Goal: Task Accomplishment & Management: Manage account settings

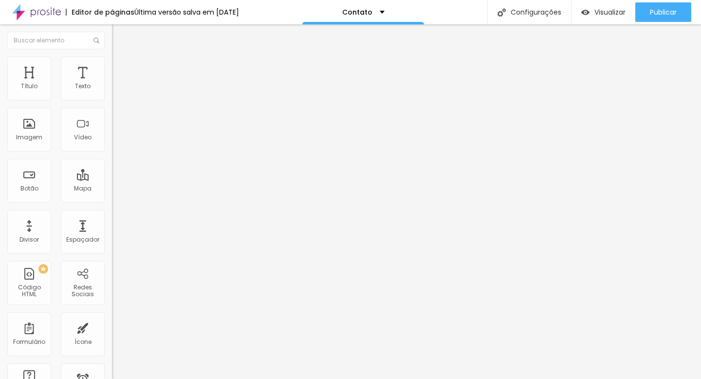
click at [112, 63] on li "Estilo" at bounding box center [168, 61] width 112 height 10
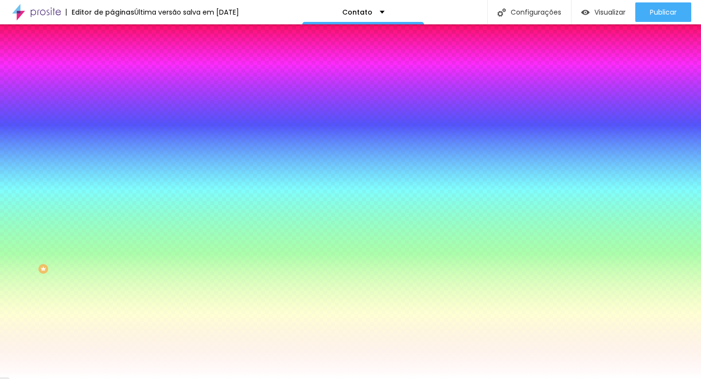
click at [112, 66] on li "Avançado" at bounding box center [168, 71] width 112 height 10
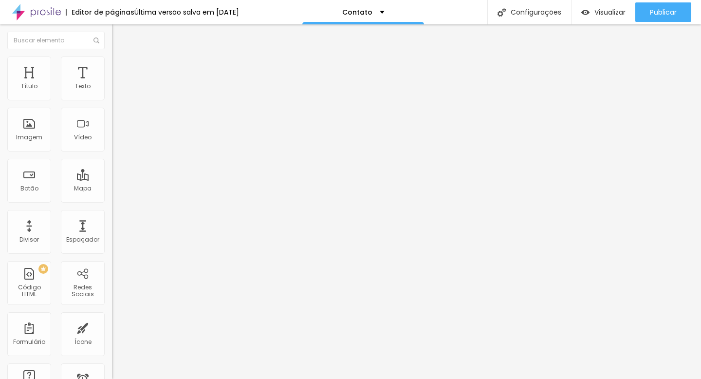
click at [112, 63] on li "Estilo" at bounding box center [168, 61] width 112 height 10
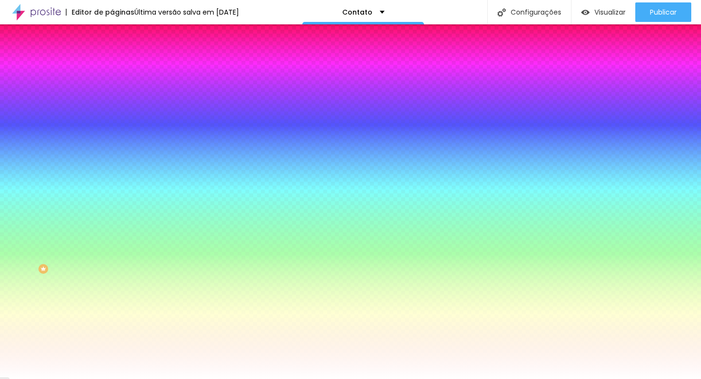
click at [112, 56] on li "Conteúdo" at bounding box center [168, 52] width 112 height 10
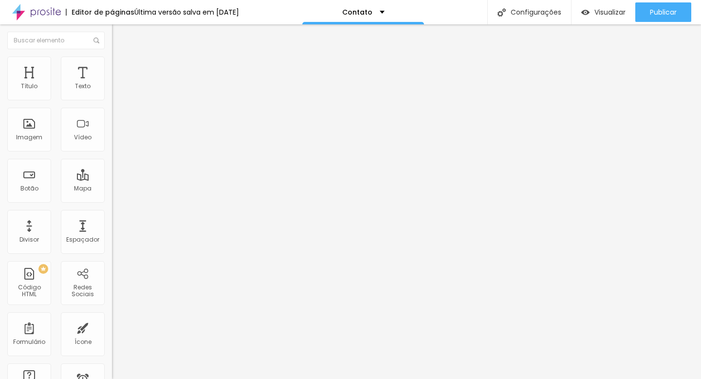
click at [121, 65] on span "Estilo" at bounding box center [128, 63] width 15 height 8
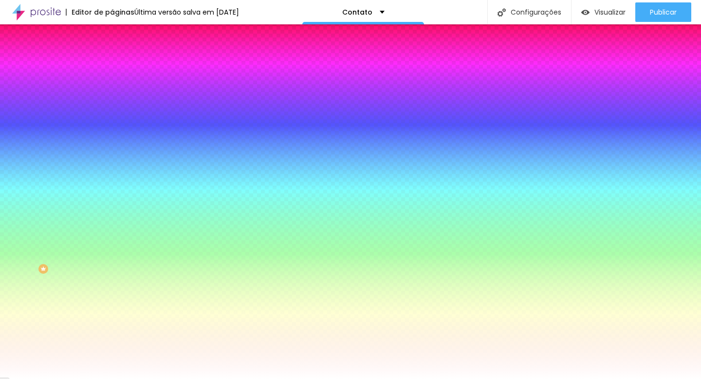
click at [112, 56] on li "Conteúdo" at bounding box center [168, 52] width 112 height 10
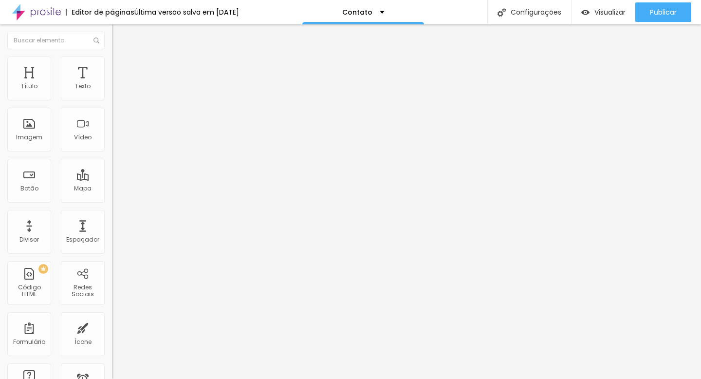
click at [112, 98] on img at bounding box center [115, 101] width 6 height 6
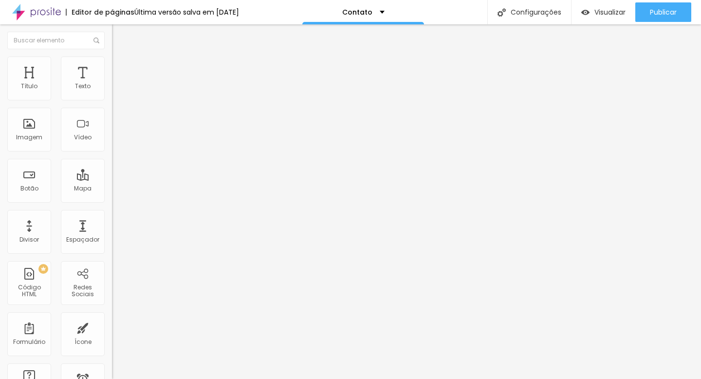
scroll to position [0, 0]
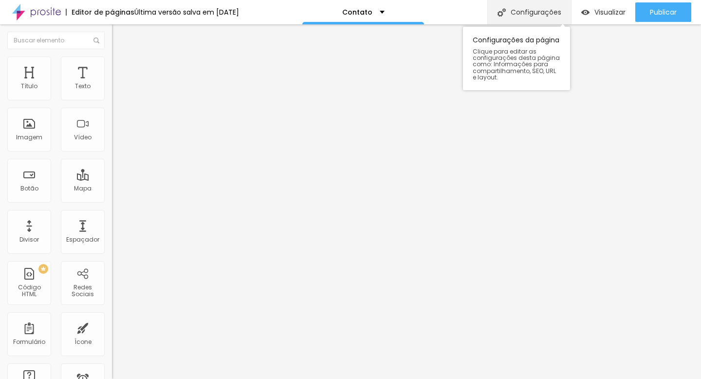
click at [528, 7] on div "Configurações" at bounding box center [529, 12] width 84 height 24
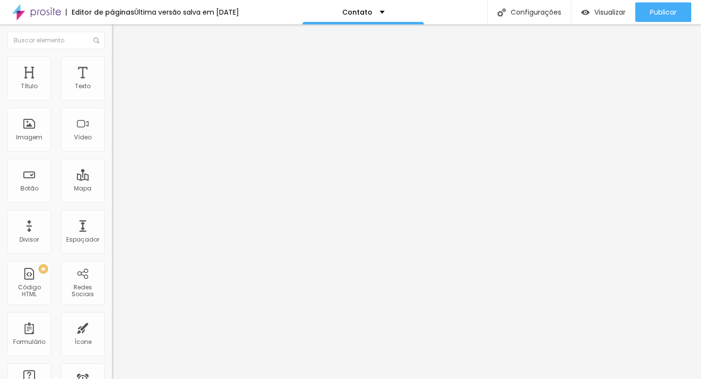
drag, startPoint x: 432, startPoint y: 179, endPoint x: 328, endPoint y: 180, distance: 104.7
drag, startPoint x: 402, startPoint y: 178, endPoint x: 328, endPoint y: 183, distance: 74.7
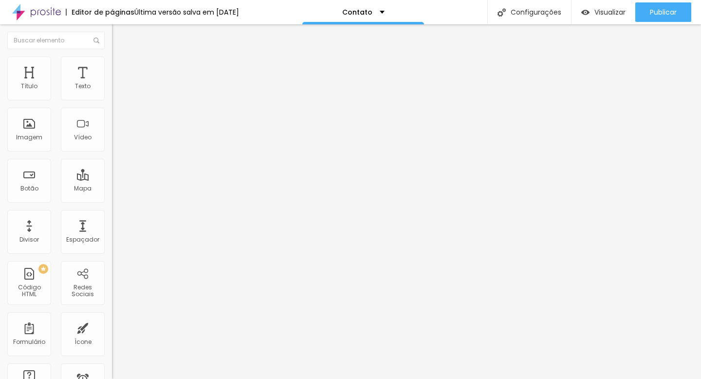
type input "Entre em contato - VITRÔ FOTOGRAFIA"
drag, startPoint x: 433, startPoint y: 231, endPoint x: 258, endPoint y: 231, distance: 175.3
paste textarea "VITRÔ FOTOGRAFIA"
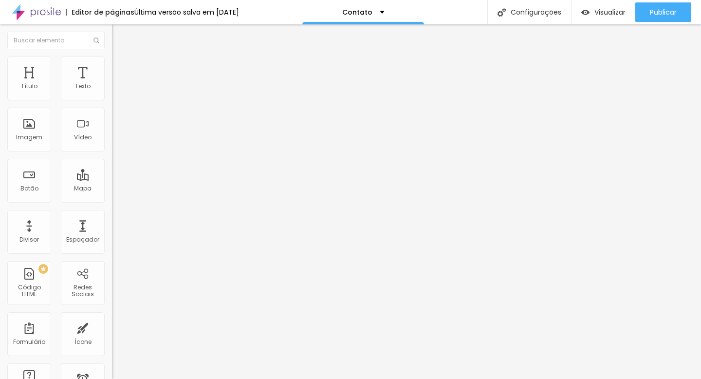
scroll to position [27, 0]
type textarea "VITRÔ FOTOGRAFIA - Estúdio Fotográfico em União da Vitória - PR"
paste textarea "Vitrô Fotografia Fotografia de família Fotografia de gestante Estúdio de fotogr…"
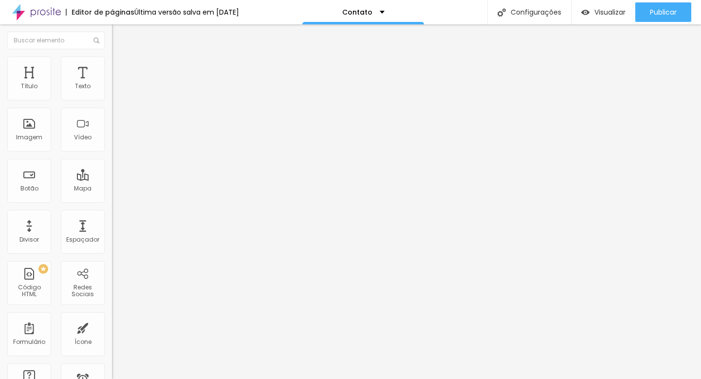
scroll to position [58, 0]
paste textarea "Ensaio de gestante União da Vitória Ensaio de família União da Vitória Ensaio d…"
paste textarea "O que vestir no ensaio de gestante Como se preparar para o ensaio de família [P…"
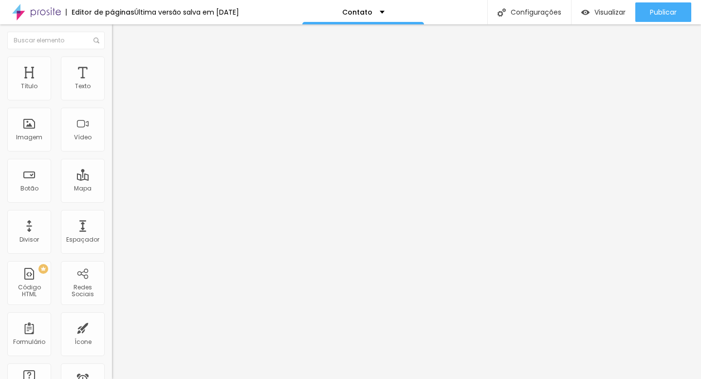
type textarea "Vitrô Fotografia Fotografia de família Fotografia de gestante Estúdio de fotogr…"
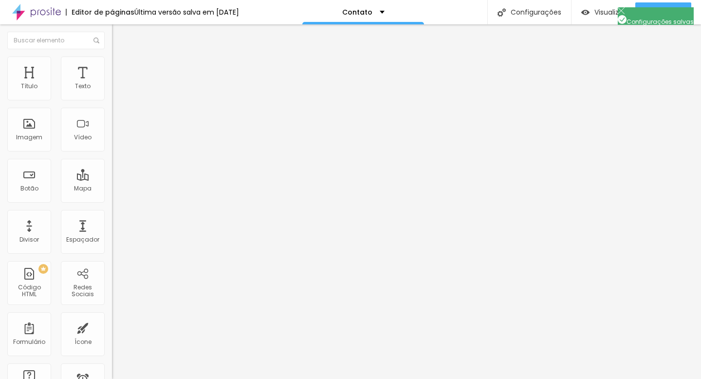
drag, startPoint x: 438, startPoint y: 224, endPoint x: 328, endPoint y: 229, distance: 109.7
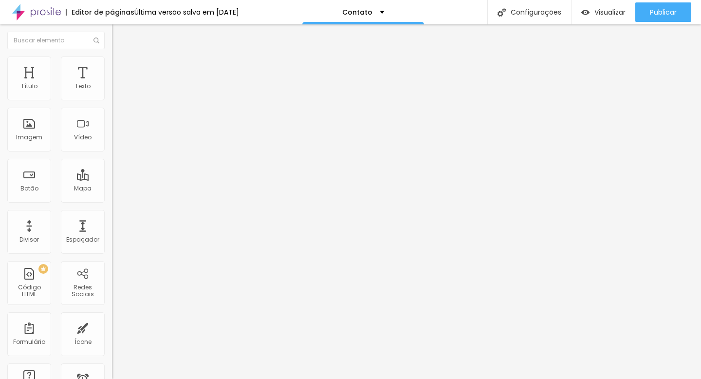
type input "Entre em contato - Vitrô Fotografia"
drag, startPoint x: 403, startPoint y: 281, endPoint x: 271, endPoint y: 263, distance: 133.2
type textarea "Estúdio de Fotografia em União da Vitória - PR"
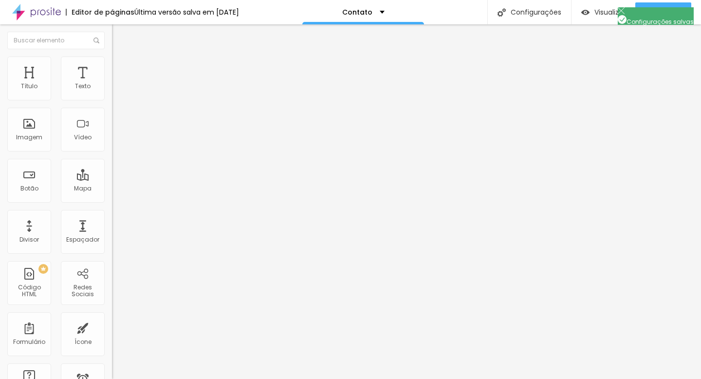
click at [61, 14] on div at bounding box center [31, 12] width 63 height 24
click at [112, 63] on li "Avançado" at bounding box center [168, 61] width 112 height 10
click at [112, 98] on img at bounding box center [115, 101] width 6 height 6
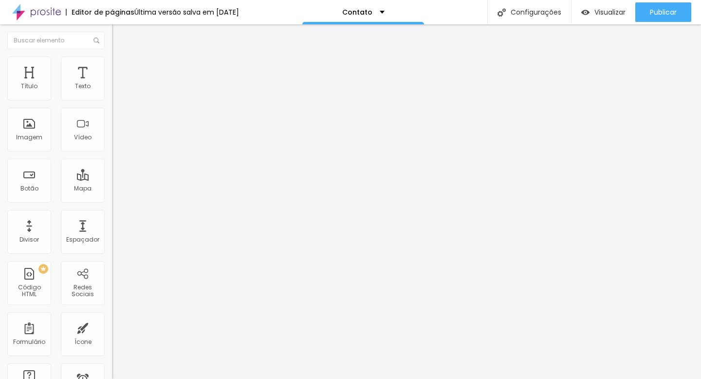
click at [44, 13] on img at bounding box center [36, 12] width 49 height 24
